Goal: Transaction & Acquisition: Purchase product/service

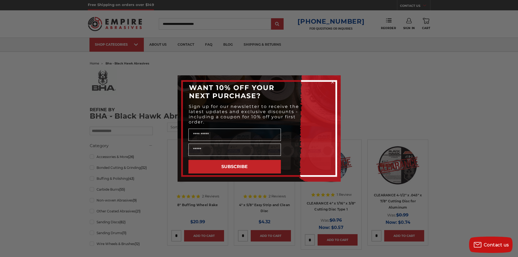
click at [332, 80] on circle "Close dialog" at bounding box center [332, 82] width 5 height 5
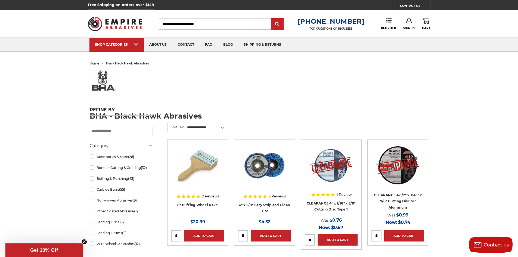
click at [225, 22] on input "Search" at bounding box center [215, 23] width 112 height 11
drag, startPoint x: 225, startPoint y: 22, endPoint x: 142, endPoint y: 22, distance: 82.7
click at [111, 20] on div "Toggle menu Menu Search 1-800-816-3824 FOR QUESTIONS OR INQUIRIES Phone Reorder…" at bounding box center [259, 23] width 343 height 27
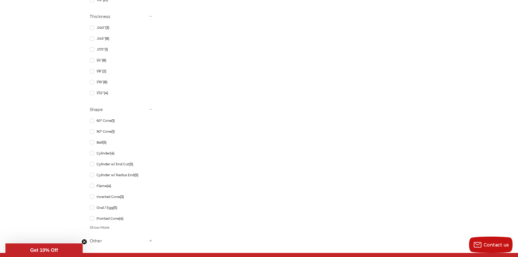
scroll to position [511, 0]
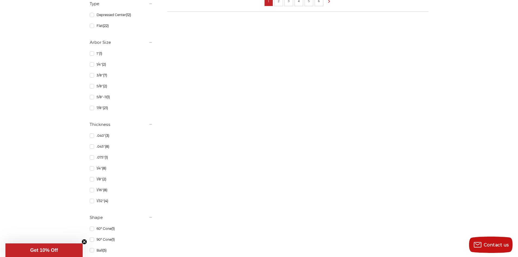
drag, startPoint x: 328, startPoint y: 27, endPoint x: 332, endPoint y: 21, distance: 7.2
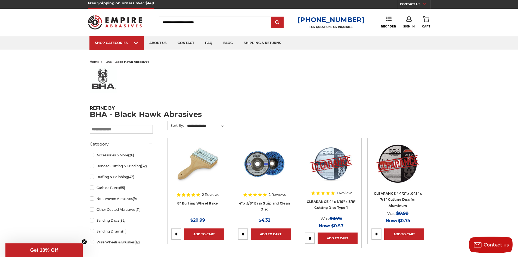
scroll to position [0, 0]
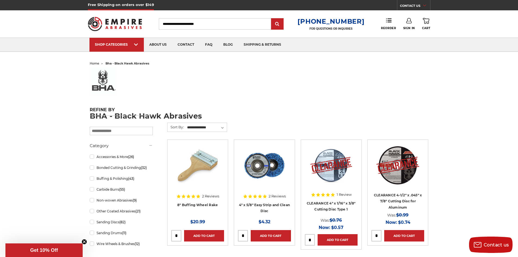
click at [226, 23] on input "Search" at bounding box center [215, 23] width 112 height 11
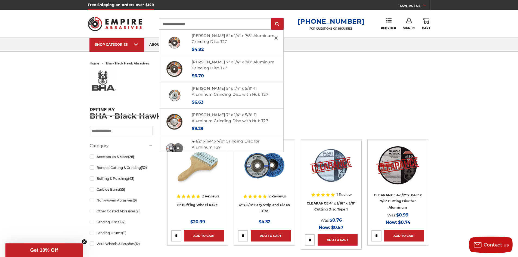
type input "**********"
click at [272, 19] on input "submit" at bounding box center [277, 24] width 11 height 11
